Goal: Task Accomplishment & Management: Complete application form

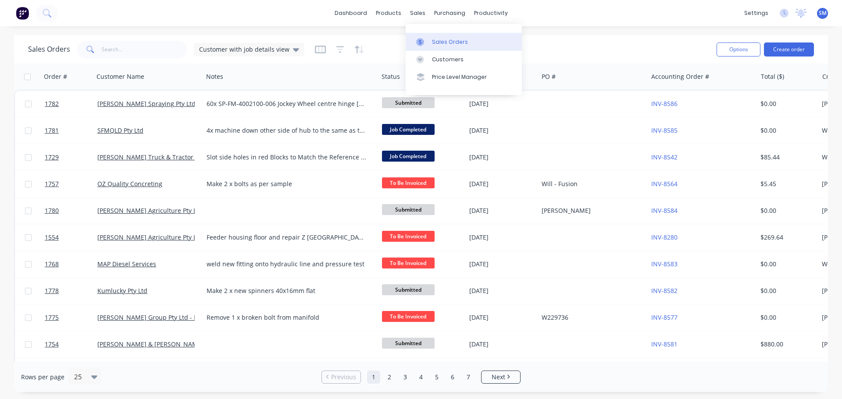
click at [440, 40] on div "Sales Orders" at bounding box center [450, 42] width 36 height 8
click at [126, 49] on input "text" at bounding box center [144, 50] width 85 height 18
type input "a"
type input "carp"
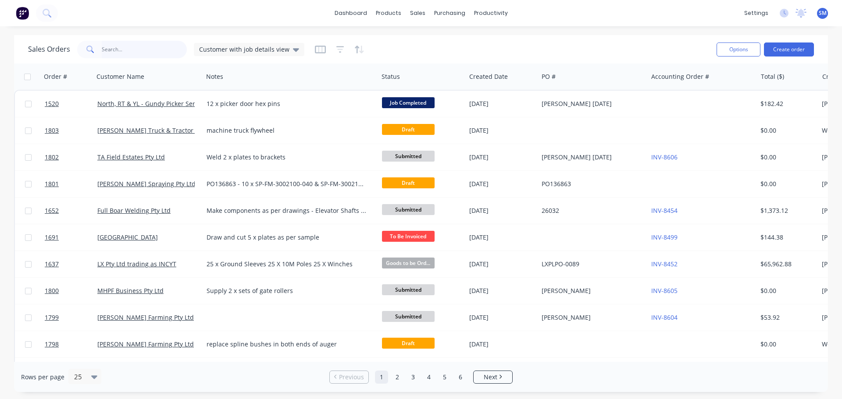
click at [147, 50] on input "text" at bounding box center [144, 50] width 85 height 18
type input "carpenda"
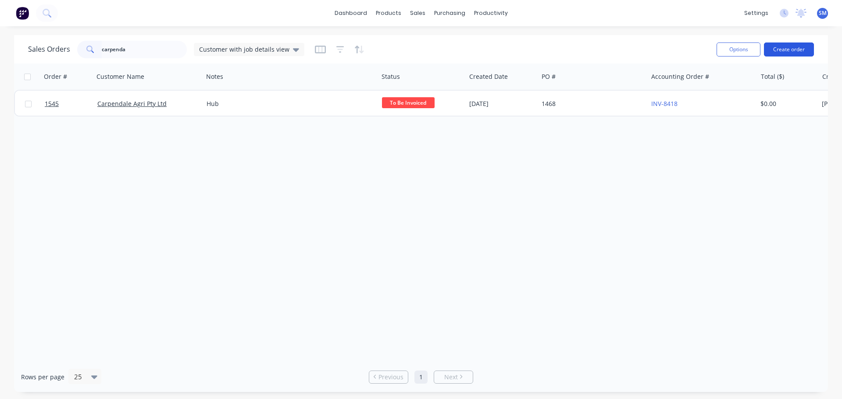
click at [792, 48] on button "Create order" at bounding box center [789, 50] width 50 height 14
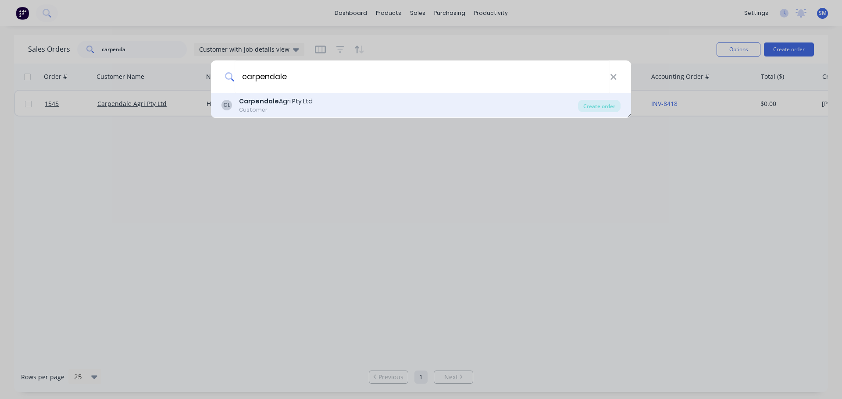
type input "carpendale"
click at [267, 98] on b "Carpendale" at bounding box center [259, 101] width 40 height 9
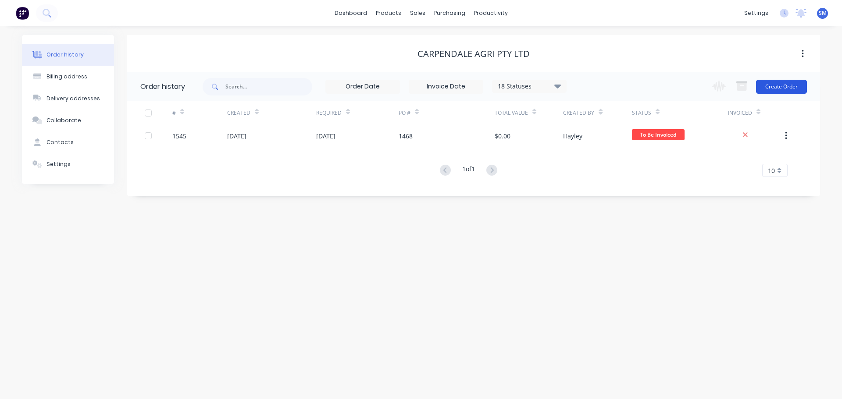
click at [769, 92] on button "Create Order" at bounding box center [781, 87] width 51 height 14
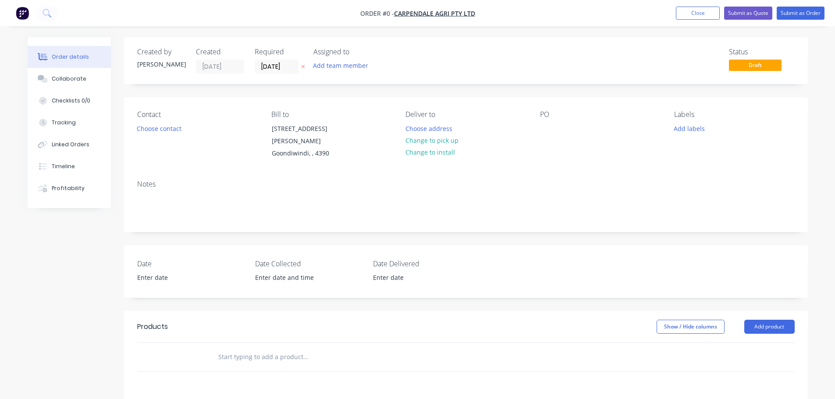
click at [142, 180] on div "Notes" at bounding box center [466, 202] width 684 height 59
click at [146, 180] on div "Notes" at bounding box center [465, 184] width 657 height 8
click at [149, 180] on div "Notes" at bounding box center [465, 184] width 657 height 8
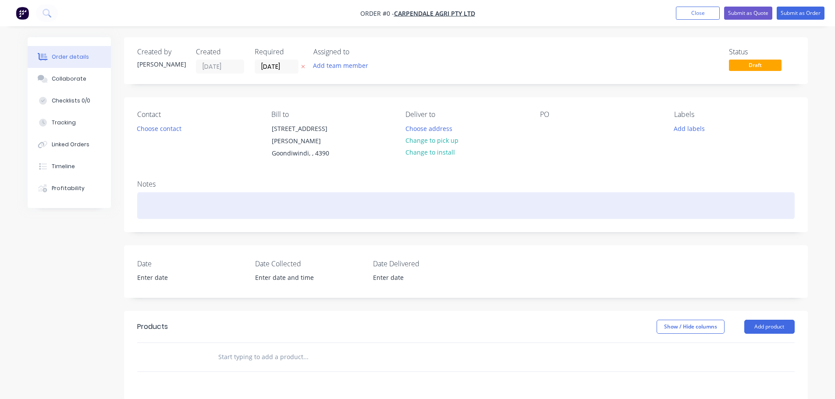
click at [160, 192] on div at bounding box center [465, 205] width 657 height 27
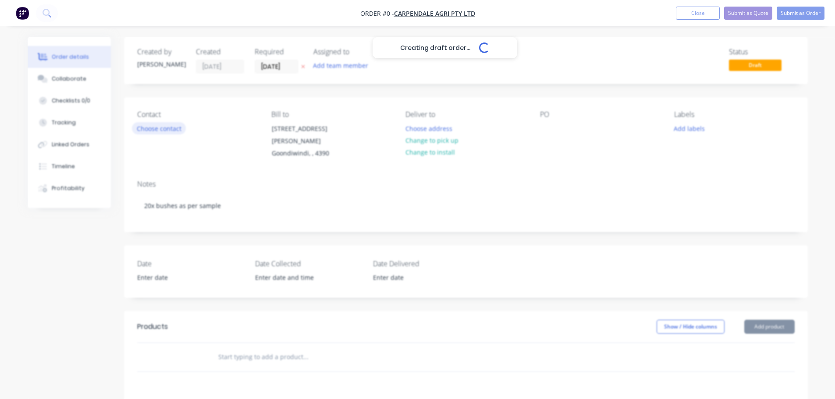
click at [156, 128] on div "Creating draft order... Loading... Order details Collaborate Checklists 0/0 Tra…" at bounding box center [418, 316] width 798 height 558
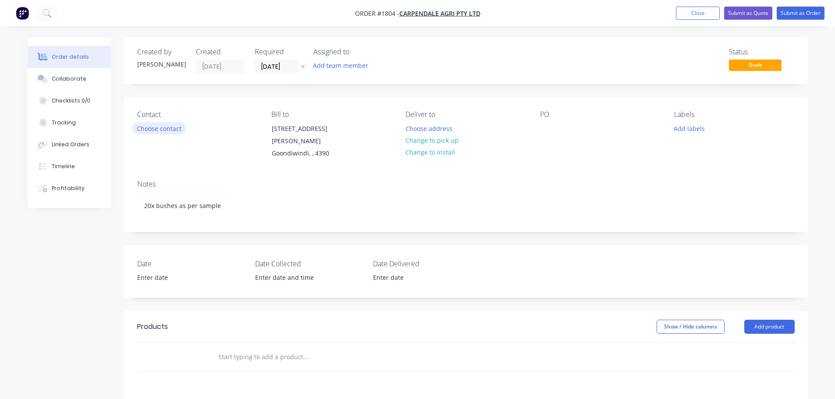
click at [156, 128] on button "Choose contact" at bounding box center [159, 128] width 54 height 12
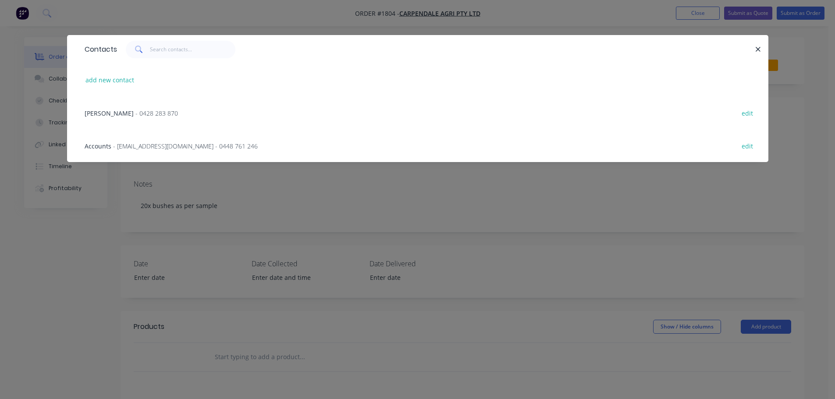
click at [103, 142] on span "Accounts" at bounding box center [98, 146] width 27 height 8
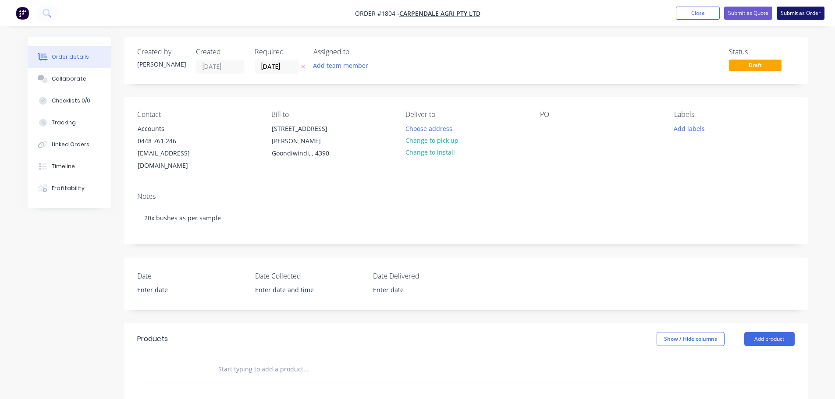
click at [801, 14] on button "Submit as Order" at bounding box center [801, 13] width 48 height 13
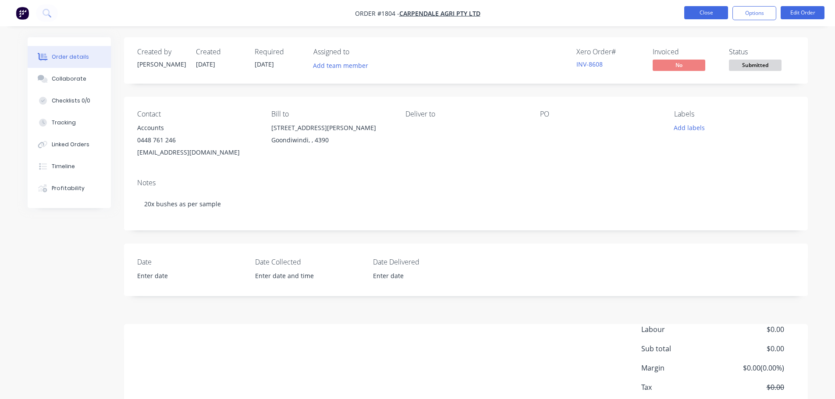
click at [701, 18] on button "Close" at bounding box center [706, 12] width 44 height 13
